Goal: Task Accomplishment & Management: Use online tool/utility

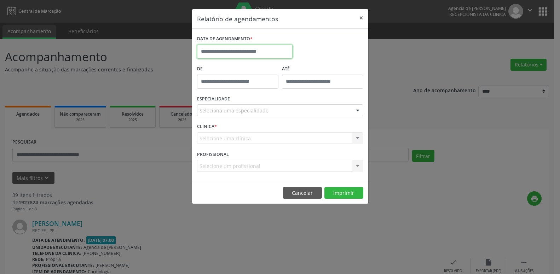
click at [280, 52] on input "text" at bounding box center [245, 52] width 96 height 14
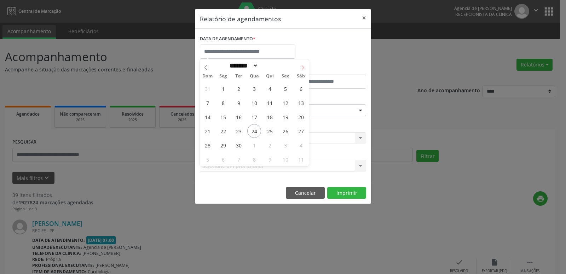
click at [303, 65] on span at bounding box center [303, 65] width 12 height 12
select select "*"
click at [251, 89] on span "1" at bounding box center [254, 89] width 14 height 14
type input "**********"
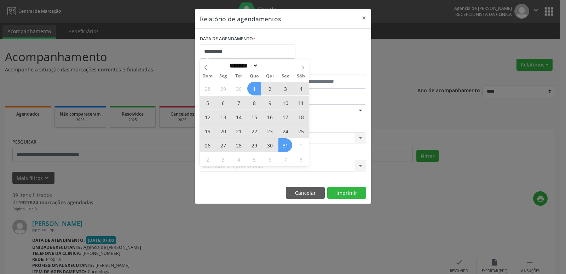
click at [285, 149] on span "31" at bounding box center [285, 145] width 14 height 14
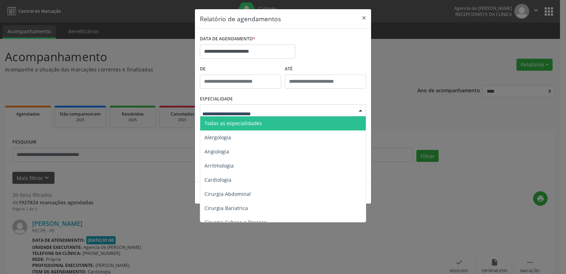
click at [313, 112] on div at bounding box center [283, 110] width 166 height 12
click at [296, 127] on span "Todas as especialidades" at bounding box center [283, 123] width 167 height 14
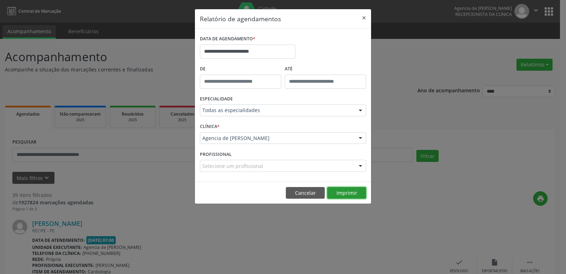
click at [348, 190] on button "Imprimir" at bounding box center [346, 193] width 39 height 12
click at [359, 19] on button "×" at bounding box center [364, 17] width 14 height 17
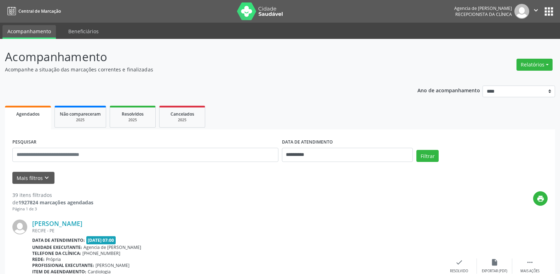
click at [378, 55] on p "Acompanhamento" at bounding box center [197, 57] width 385 height 18
